Goal: Task Accomplishment & Management: Use online tool/utility

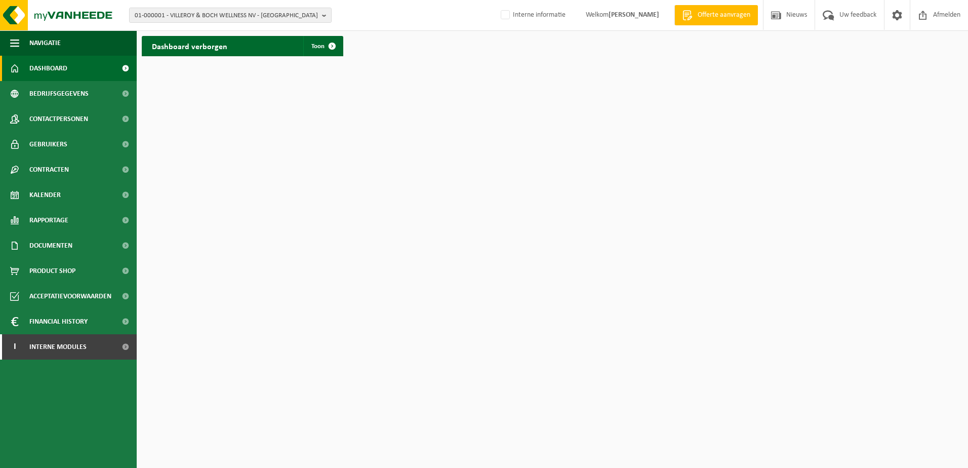
drag, startPoint x: 44, startPoint y: 344, endPoint x: 40, endPoint y: 375, distance: 31.6
click at [44, 344] on span "Interne modules" at bounding box center [57, 346] width 57 height 25
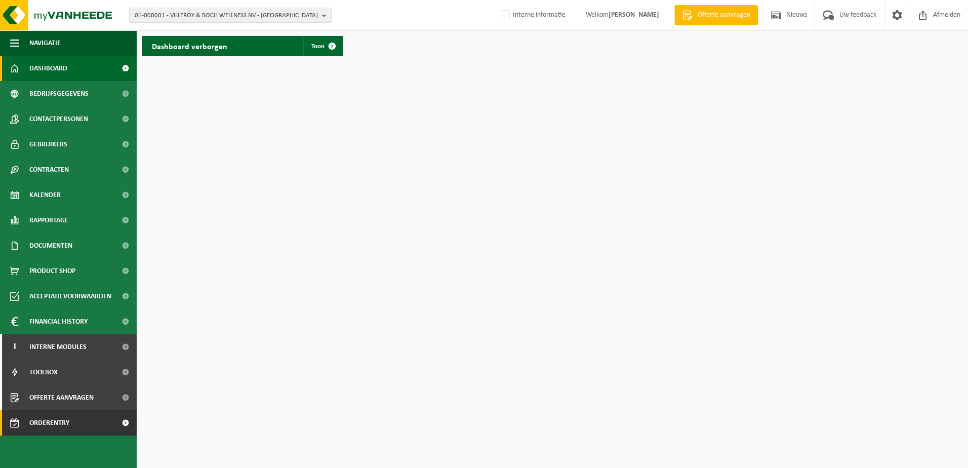
drag, startPoint x: 36, startPoint y: 420, endPoint x: 48, endPoint y: 419, distance: 11.7
click at [38, 420] on span "Orderentry Goedkeuring" at bounding box center [71, 422] width 85 height 25
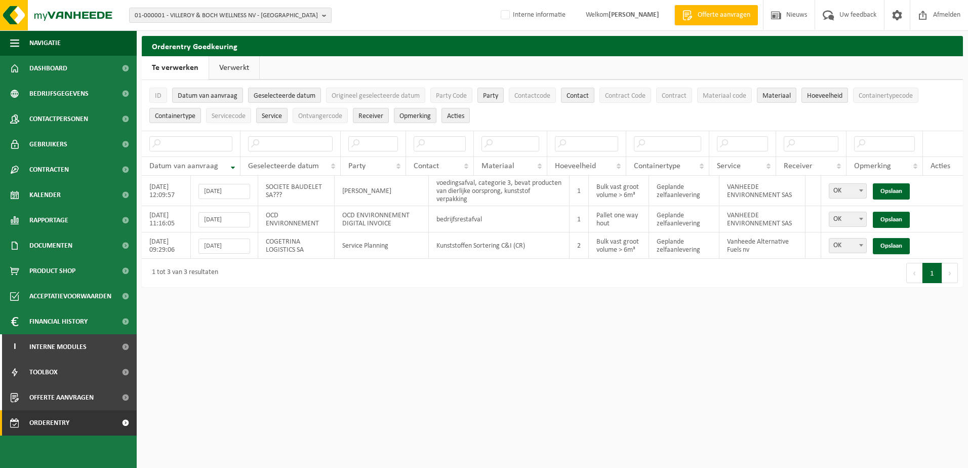
click at [229, 68] on link "Verwerkt" at bounding box center [234, 67] width 50 height 23
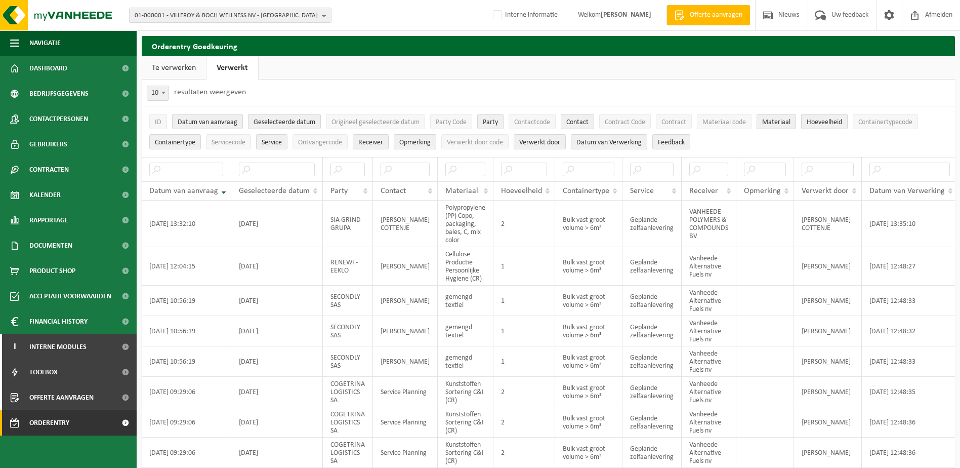
click at [187, 67] on link "Te verwerken" at bounding box center [174, 67] width 64 height 23
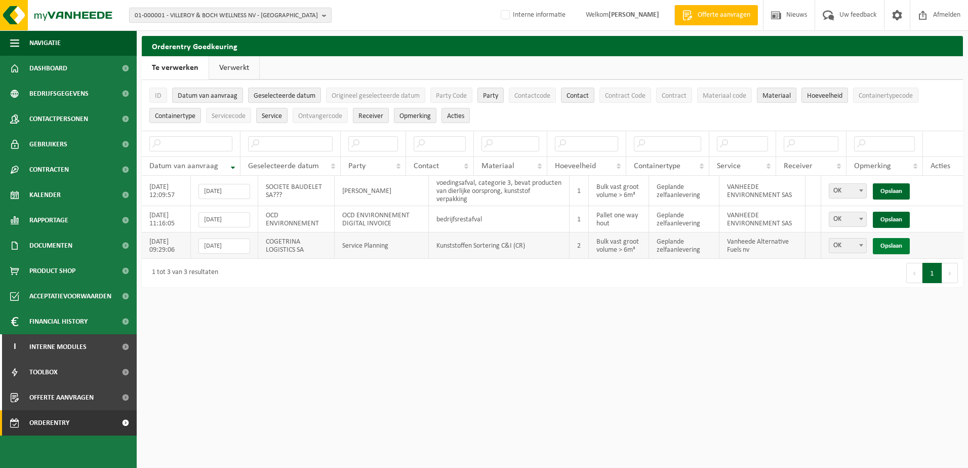
click at [883, 245] on link "Opslaan" at bounding box center [890, 246] width 37 height 16
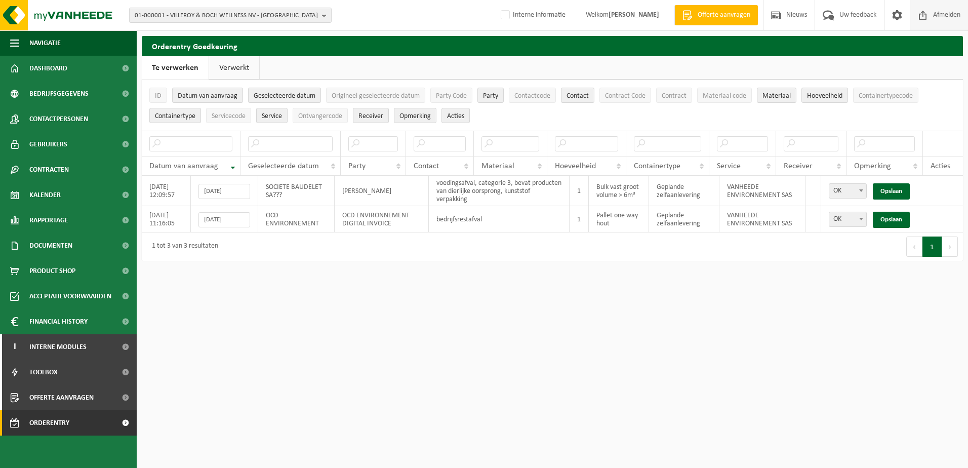
click at [938, 14] on span "Afmelden" at bounding box center [946, 15] width 32 height 30
